Goal: Find specific page/section: Find specific page/section

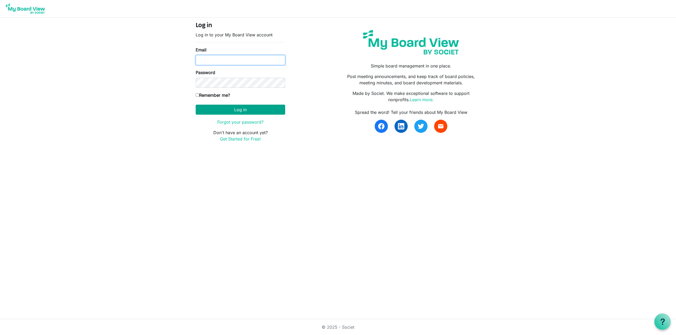
type input "[EMAIL_ADDRESS][DOMAIN_NAME]"
click at [225, 110] on button "Log in" at bounding box center [240, 110] width 89 height 10
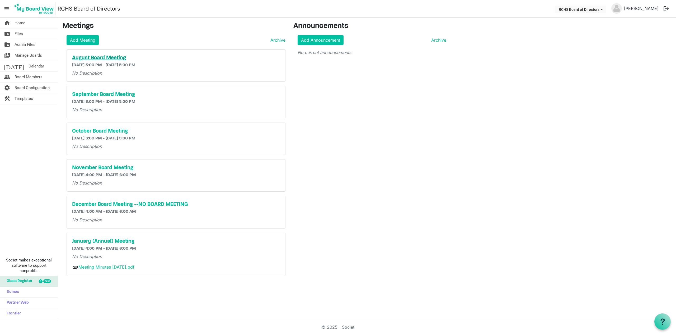
click at [90, 57] on h5 "August Board Meeting" at bounding box center [176, 58] width 208 height 6
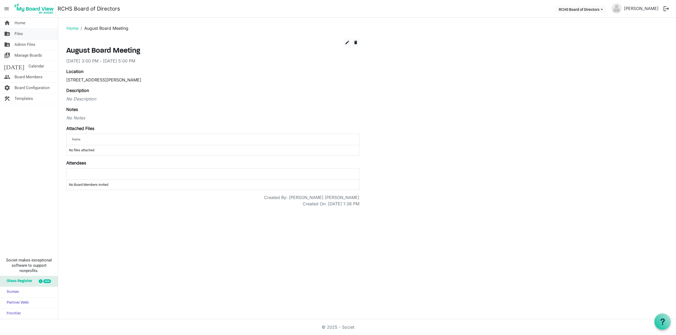
click at [20, 35] on span "Files" at bounding box center [19, 34] width 8 height 11
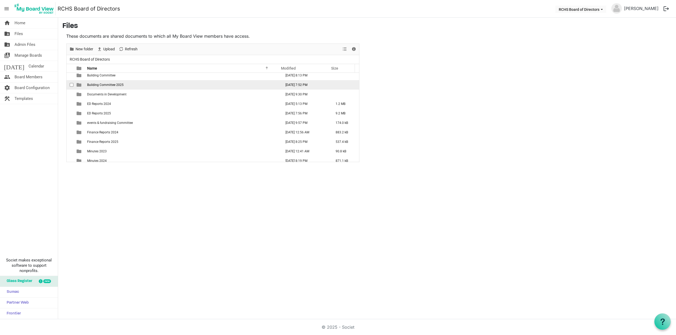
scroll to position [53, 0]
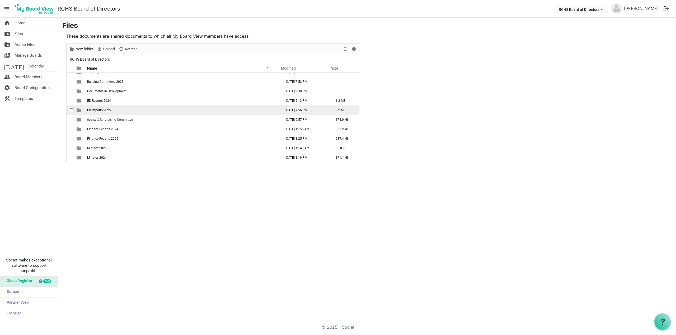
click at [105, 109] on span "ED Reports 2025" at bounding box center [99, 110] width 24 height 4
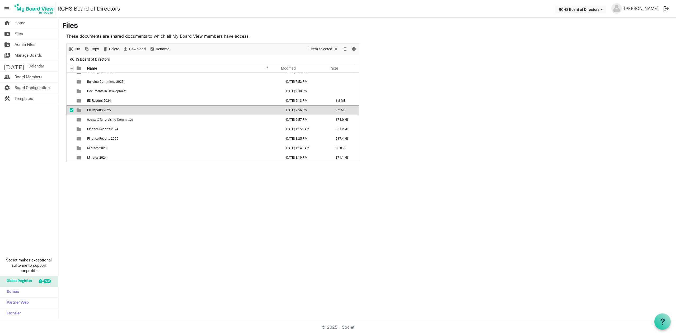
click at [105, 109] on span "ED Reports 2025" at bounding box center [99, 110] width 24 height 4
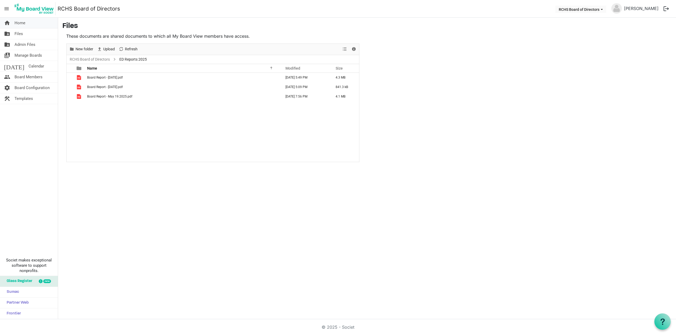
click at [14, 22] on link "home Home" at bounding box center [29, 23] width 58 height 11
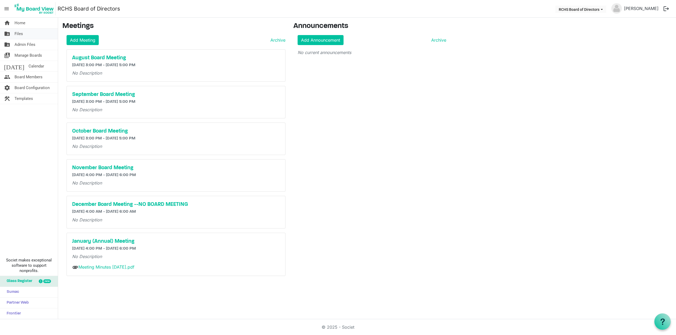
click at [20, 32] on span "Files" at bounding box center [19, 34] width 8 height 11
